Goal: Navigation & Orientation: Find specific page/section

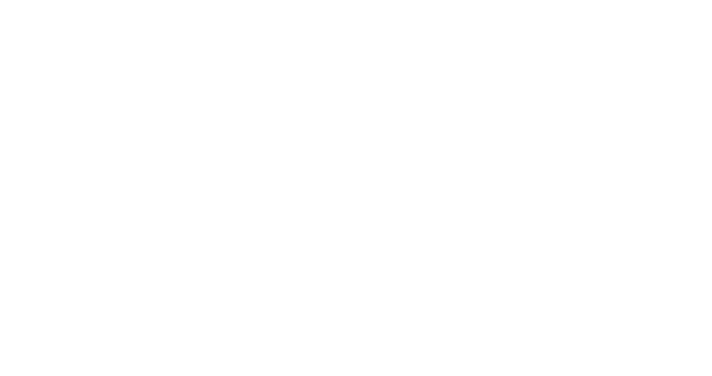
click at [16, 13] on icon at bounding box center [19, 207] width 31 height 406
